Goal: Use online tool/utility

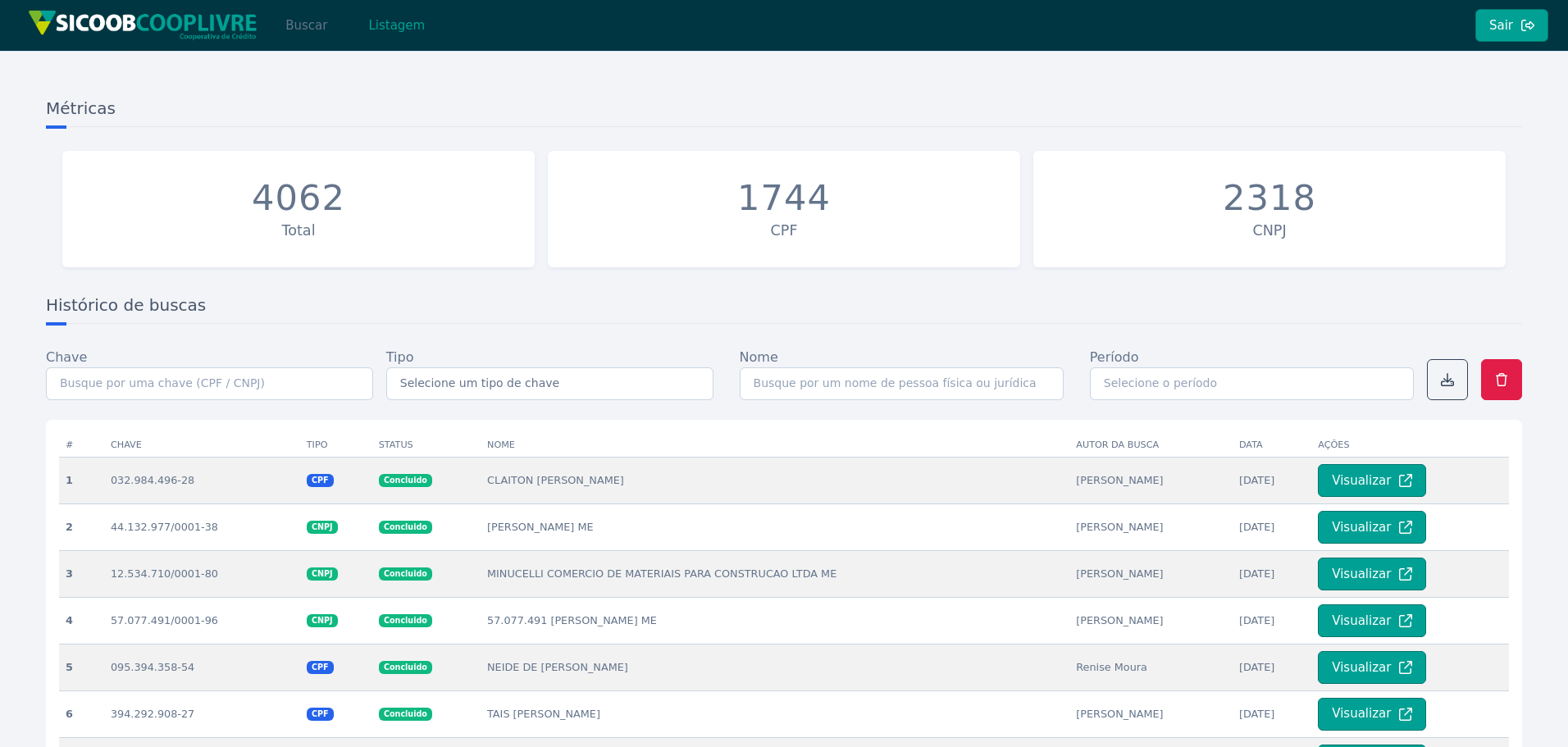
click at [322, 31] on button "Buscar" at bounding box center [307, 25] width 69 height 33
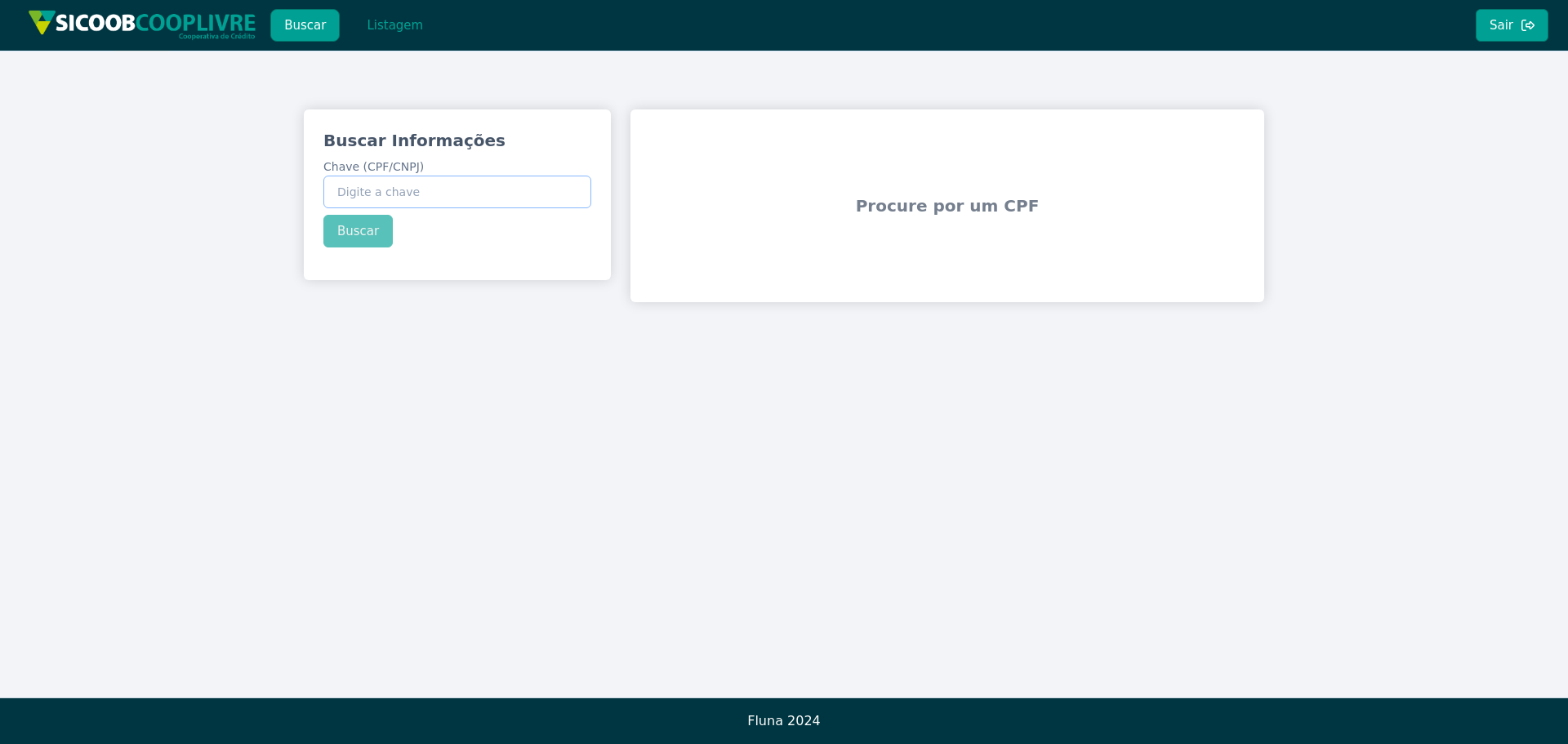
click at [477, 193] on input "Chave (CPF/CNPJ)" at bounding box center [457, 191] width 268 height 33
paste input "397.234.538-00"
type input "397.234.538-00"
click at [352, 236] on div "Buscar Informações Chave (CPF/CNPJ) 397.234.538-00 Buscar" at bounding box center [457, 188] width 307 height 158
click at [352, 235] on button "Buscar" at bounding box center [358, 231] width 69 height 33
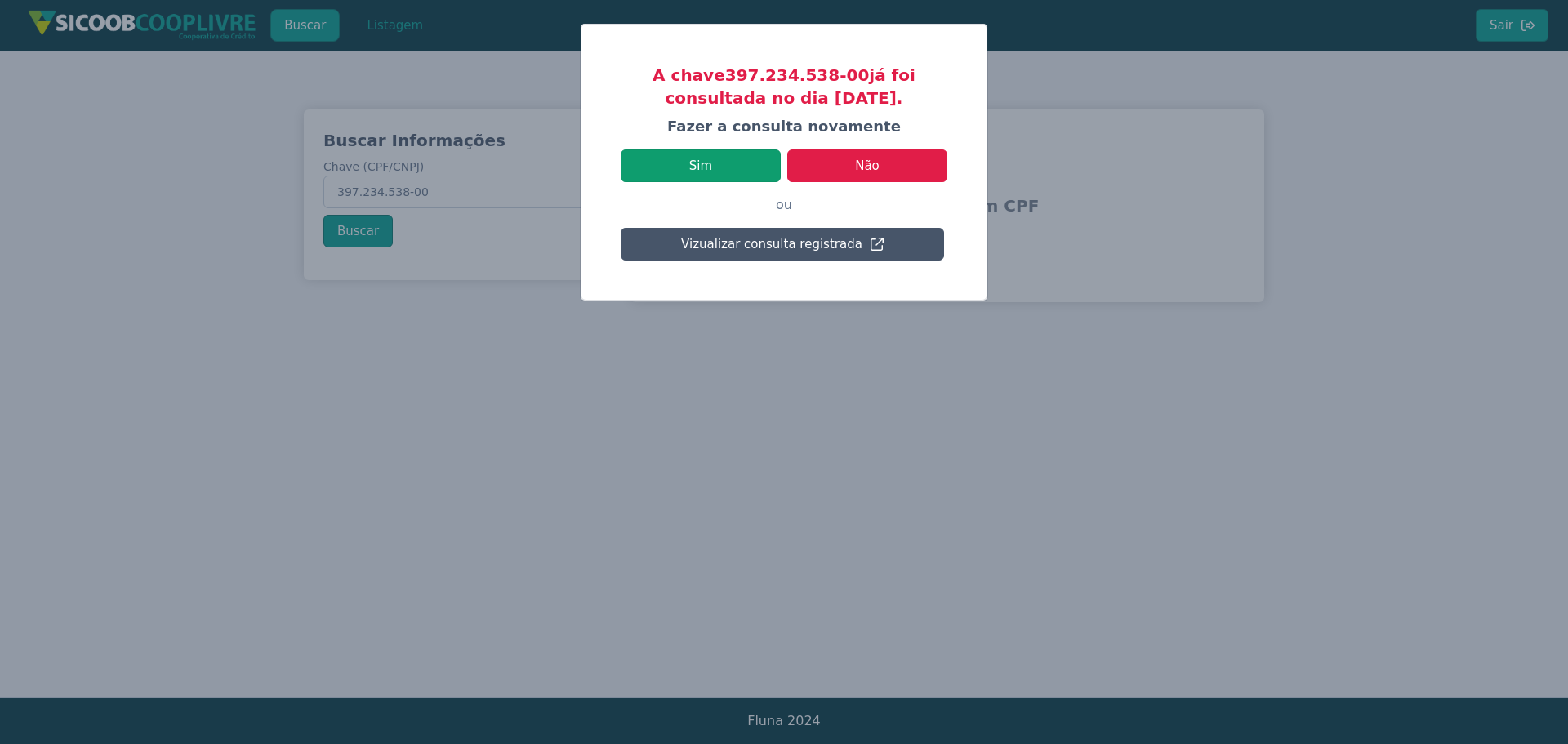
click at [706, 167] on button "Sim" at bounding box center [701, 165] width 160 height 33
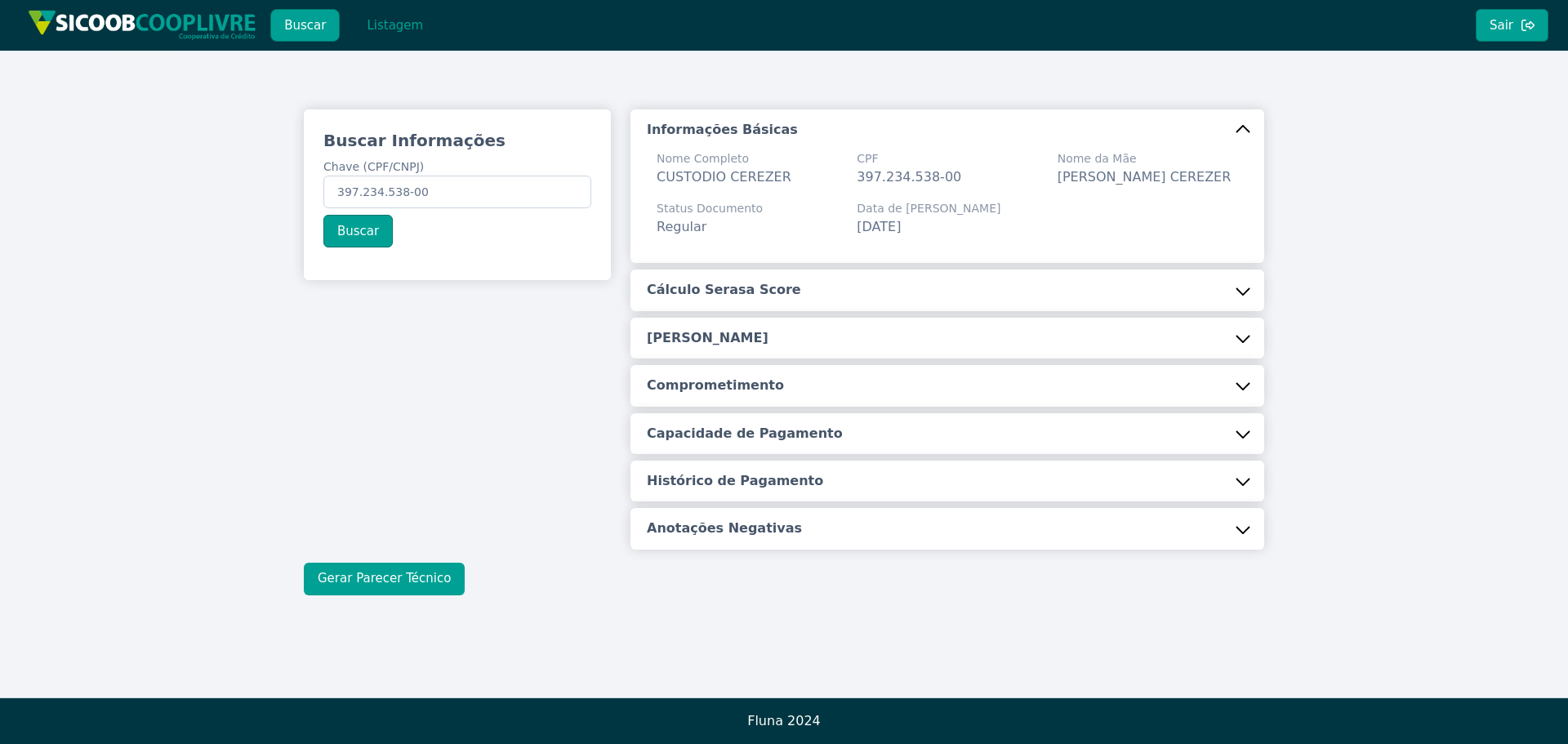
click at [361, 574] on button "Gerar Parecer Técnico" at bounding box center [384, 579] width 161 height 33
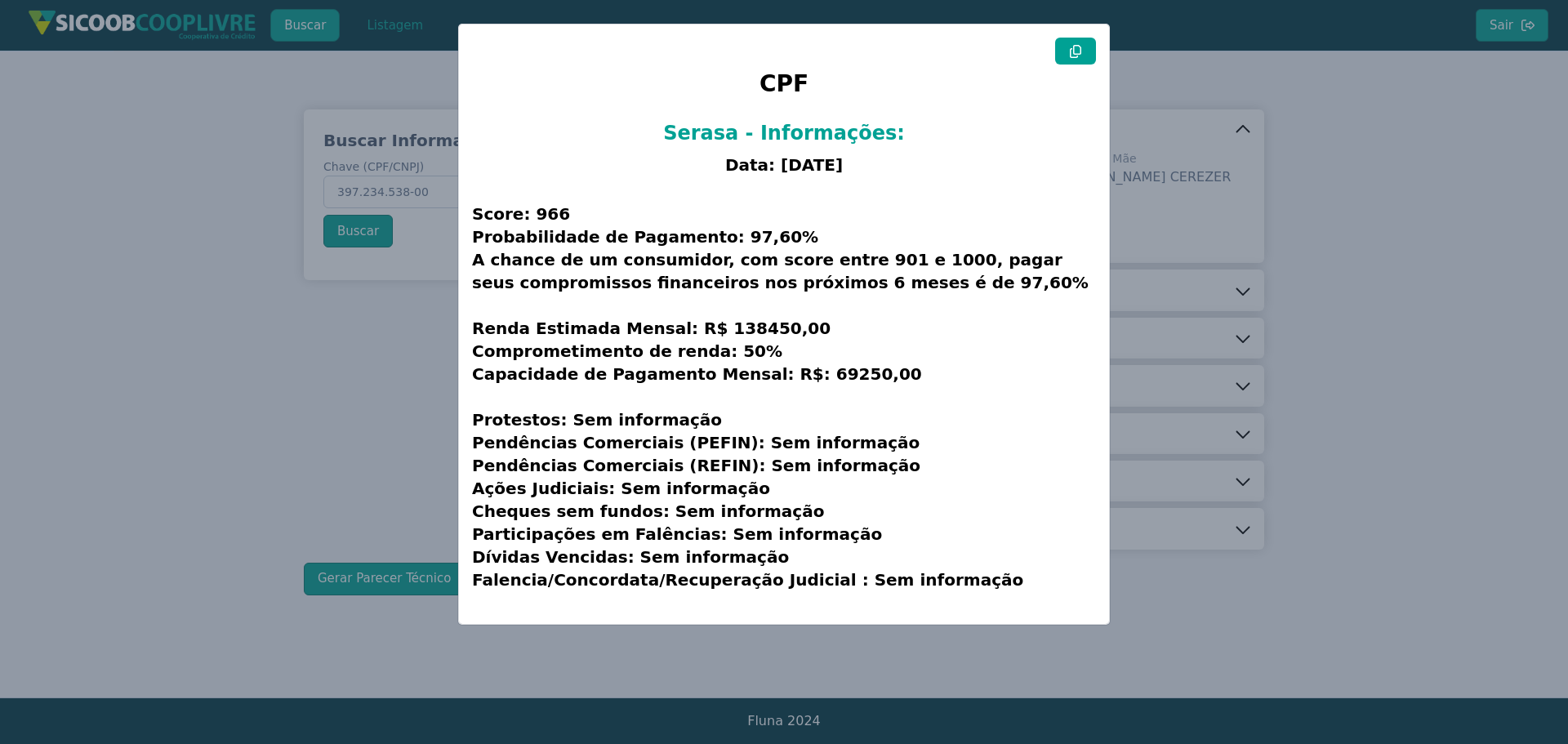
click at [1069, 52] on button at bounding box center [1075, 51] width 40 height 27
